Goal: Transaction & Acquisition: Purchase product/service

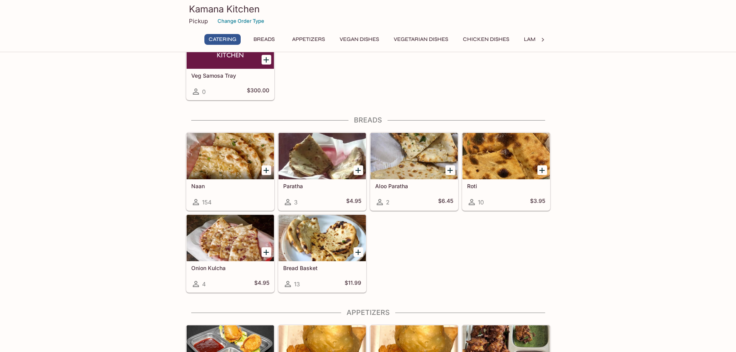
scroll to position [232, 0]
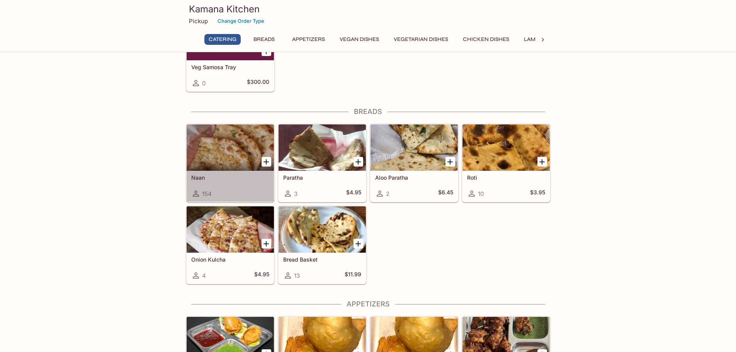
click at [259, 179] on h5 "Naan" at bounding box center [230, 177] width 78 height 7
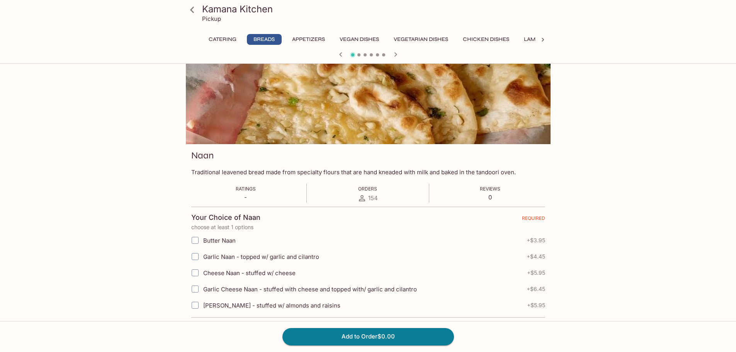
scroll to position [39, 0]
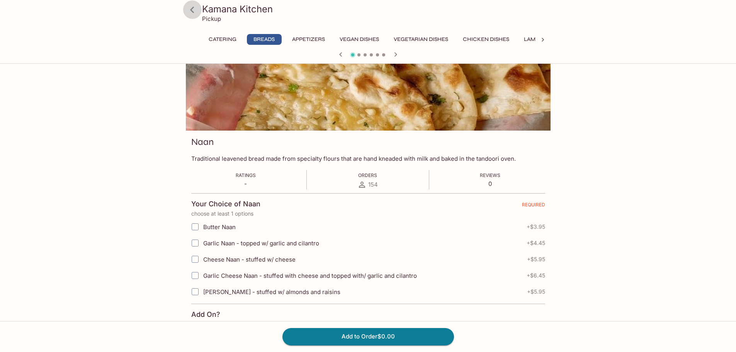
click at [195, 9] on icon at bounding box center [193, 10] width 14 height 14
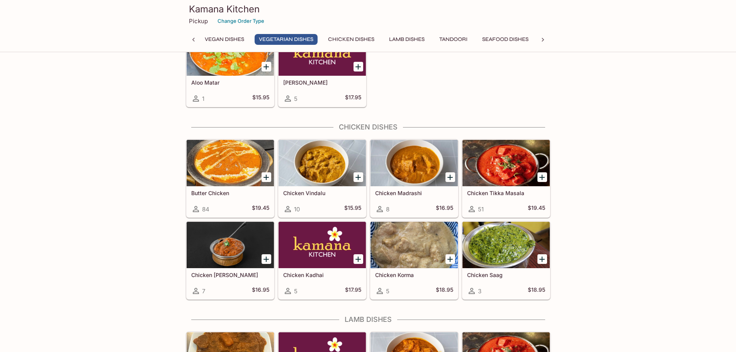
click at [264, 177] on icon "Add Butter Chicken" at bounding box center [266, 177] width 5 height 5
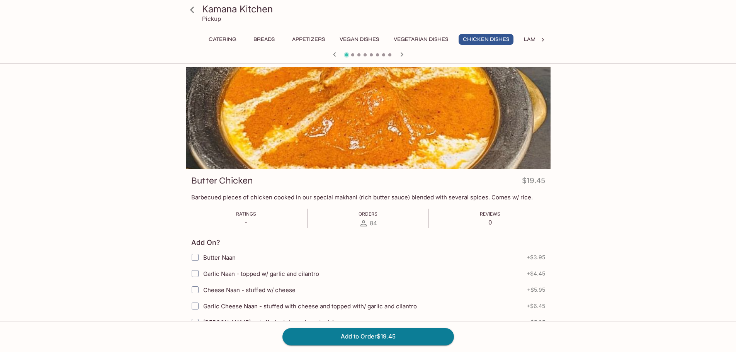
click at [196, 10] on icon at bounding box center [193, 10] width 14 height 14
